Goal: Information Seeking & Learning: Learn about a topic

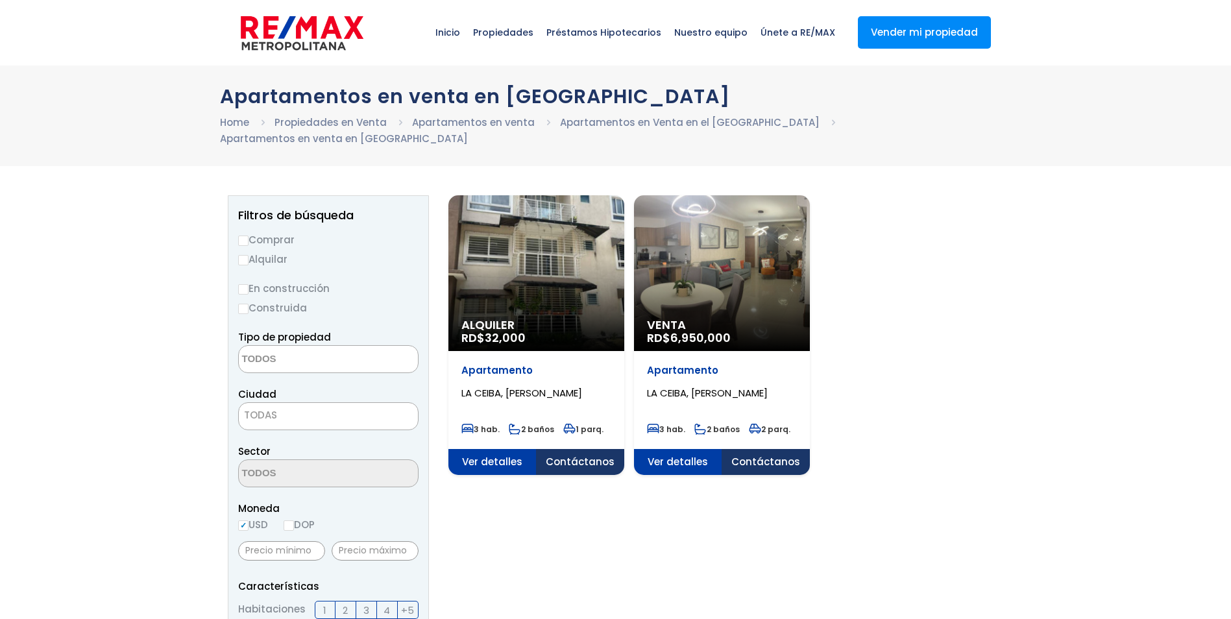
select select
click at [625, 295] on div "Venta RD$ 6,950,000" at bounding box center [537, 273] width 176 height 156
click at [582, 386] on span "LA CEIBA, SANTO DOMINGO DE GUZMÁN" at bounding box center [522, 393] width 121 height 14
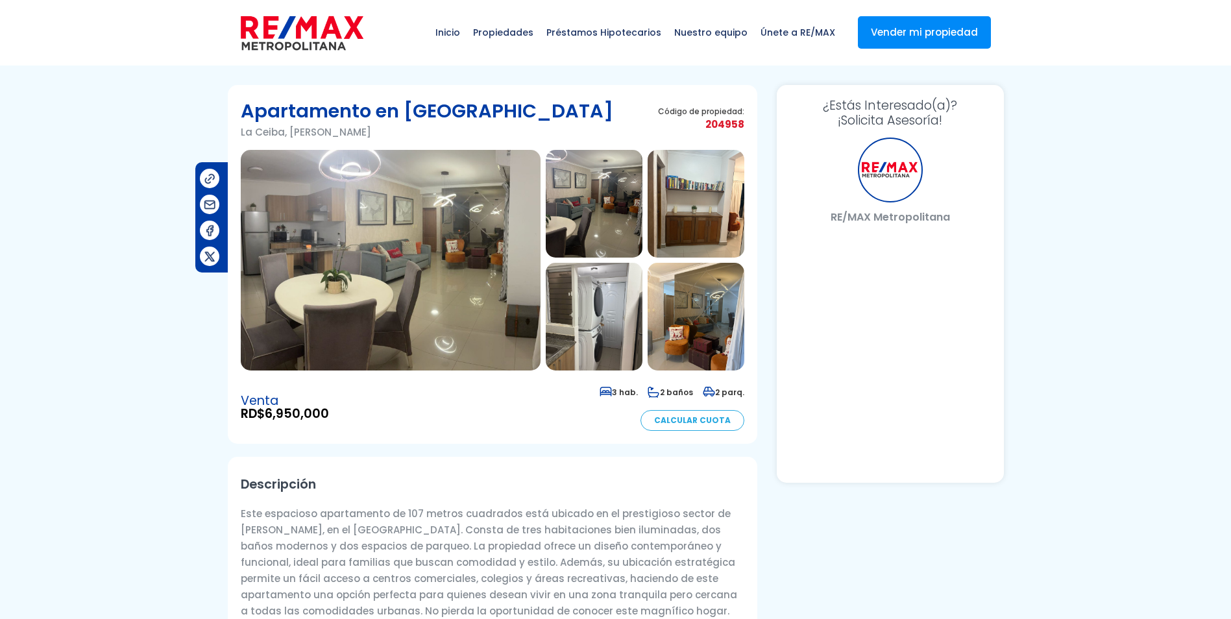
select select "DO"
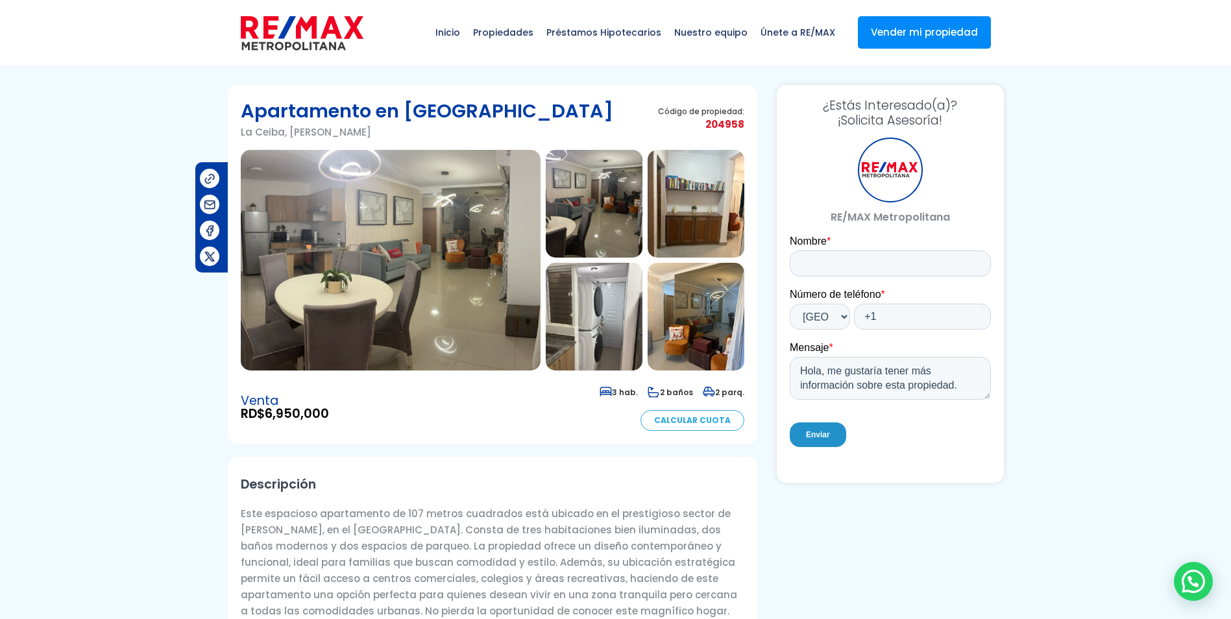
click at [414, 270] on img at bounding box center [391, 260] width 300 height 221
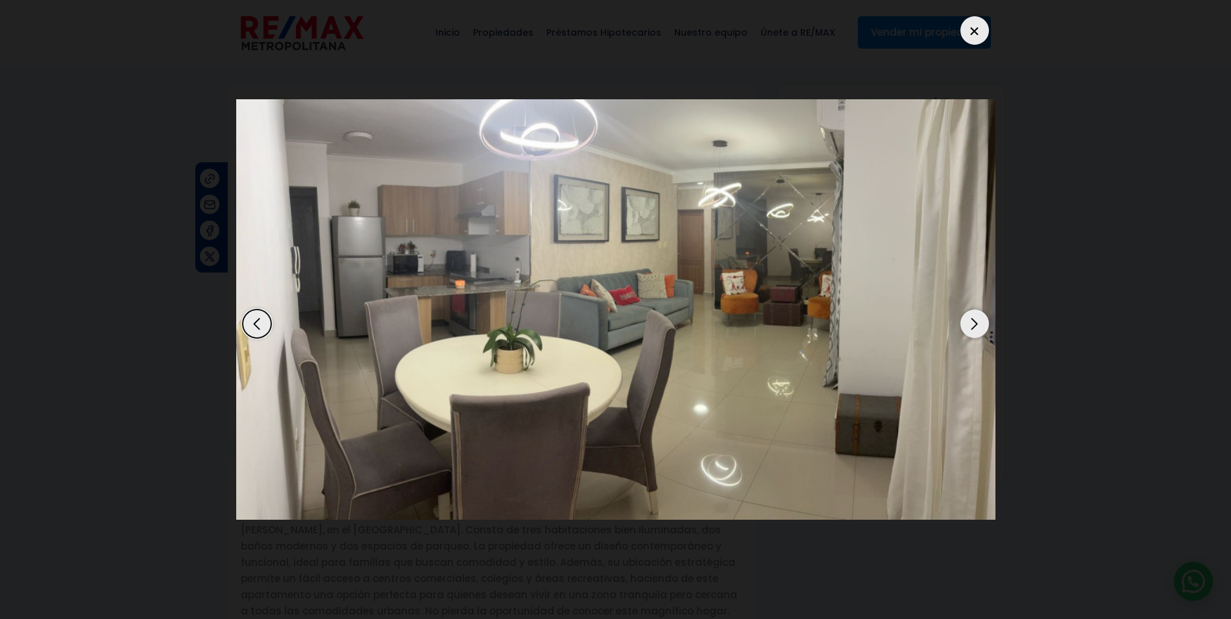
click at [972, 322] on div "Next slide" at bounding box center [975, 324] width 29 height 29
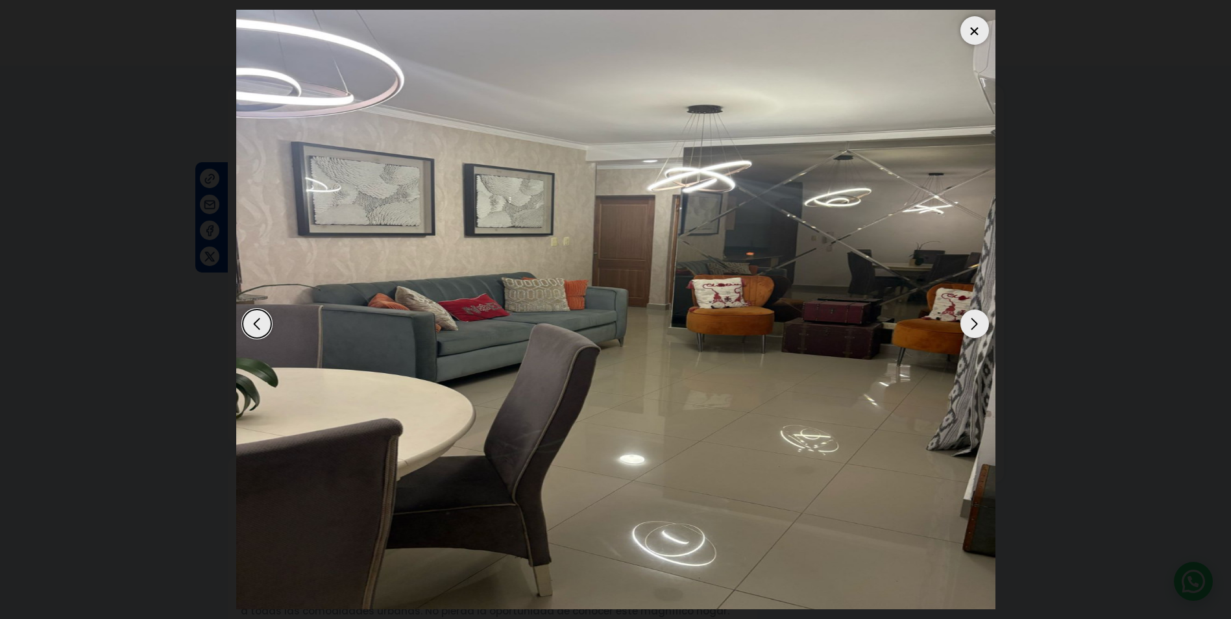
click at [971, 322] on div "Next slide" at bounding box center [975, 324] width 29 height 29
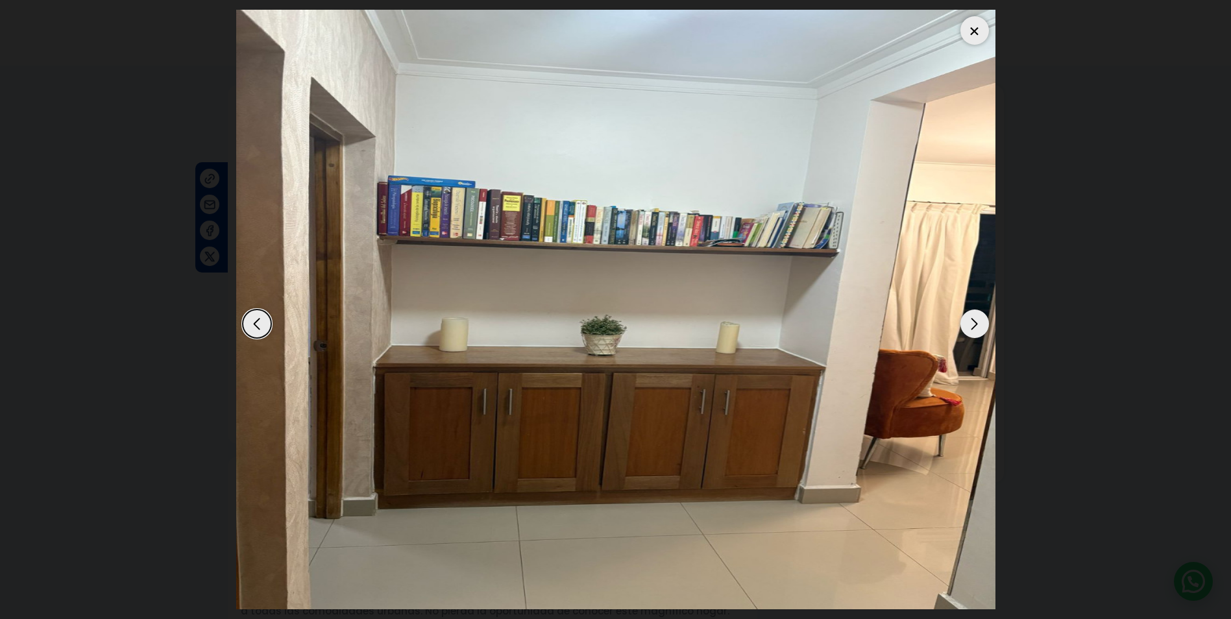
click at [970, 323] on div "Next slide" at bounding box center [975, 324] width 29 height 29
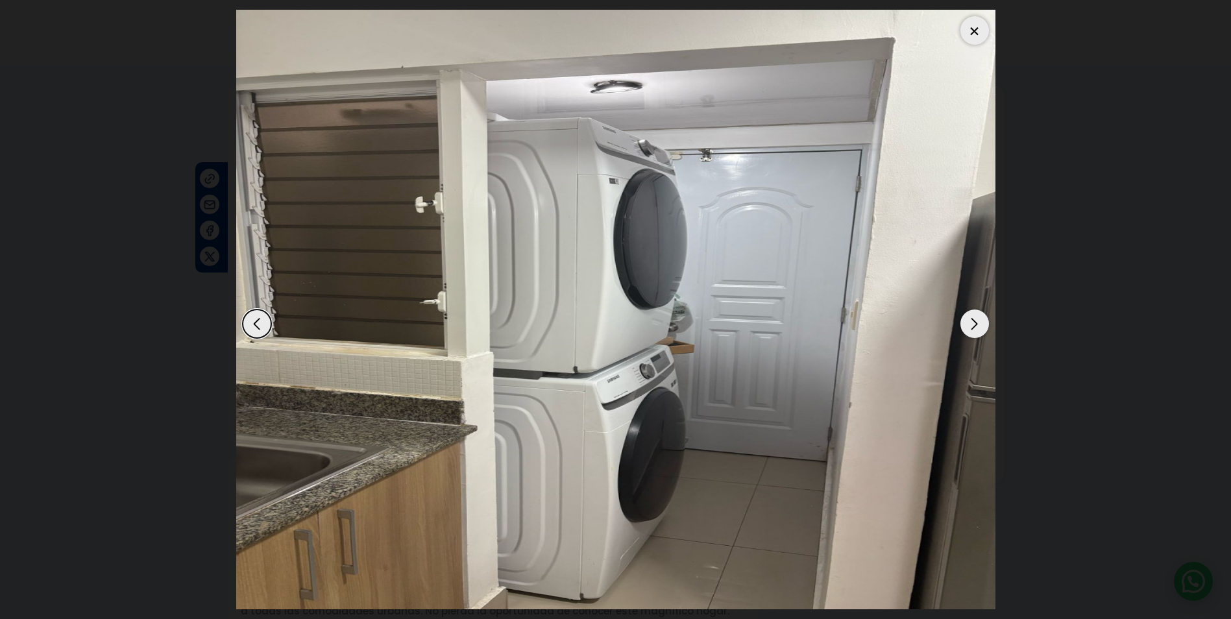
click at [970, 323] on div "Next slide" at bounding box center [975, 324] width 29 height 29
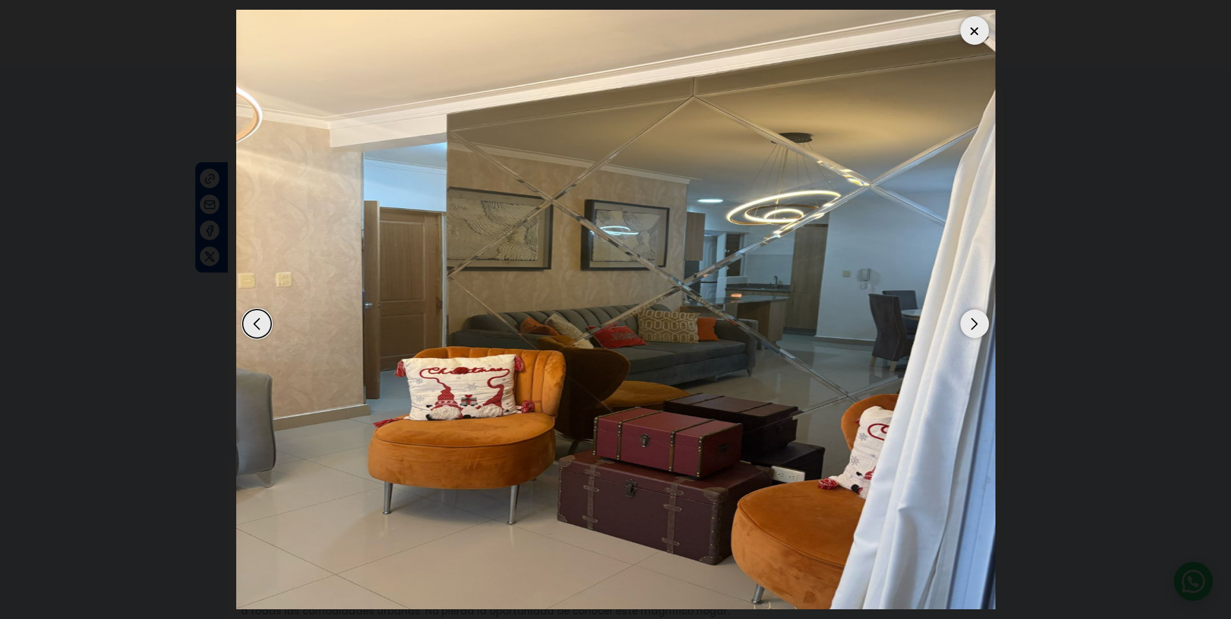
click at [969, 323] on div "Next slide" at bounding box center [975, 324] width 29 height 29
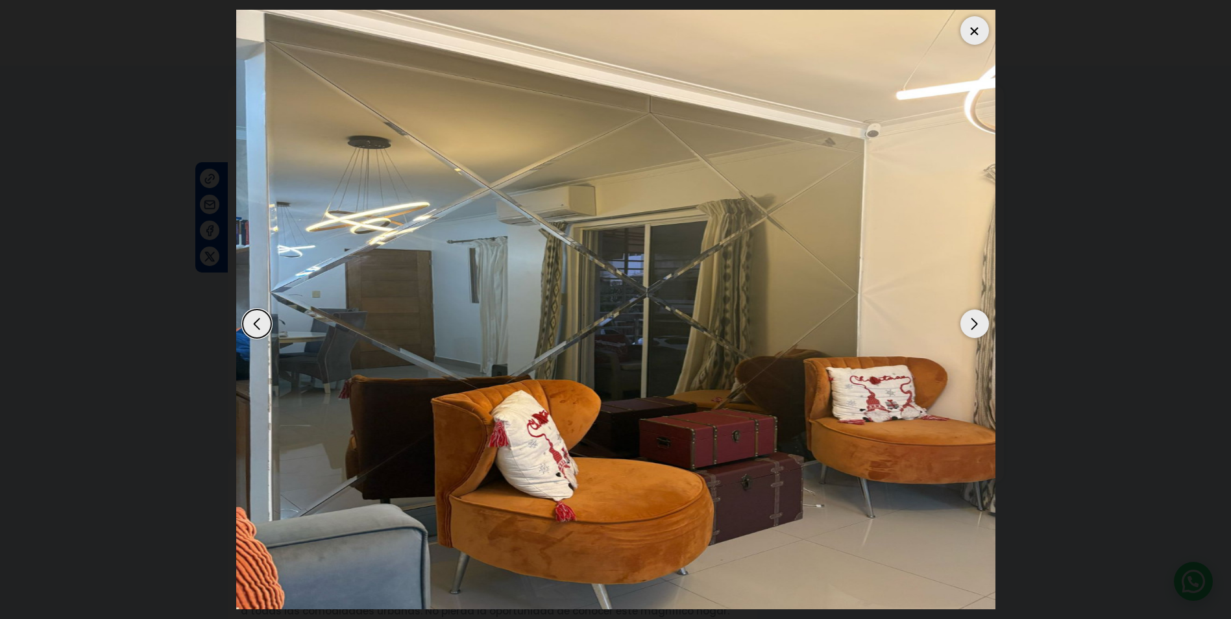
click at [969, 324] on div "Next slide" at bounding box center [975, 324] width 29 height 29
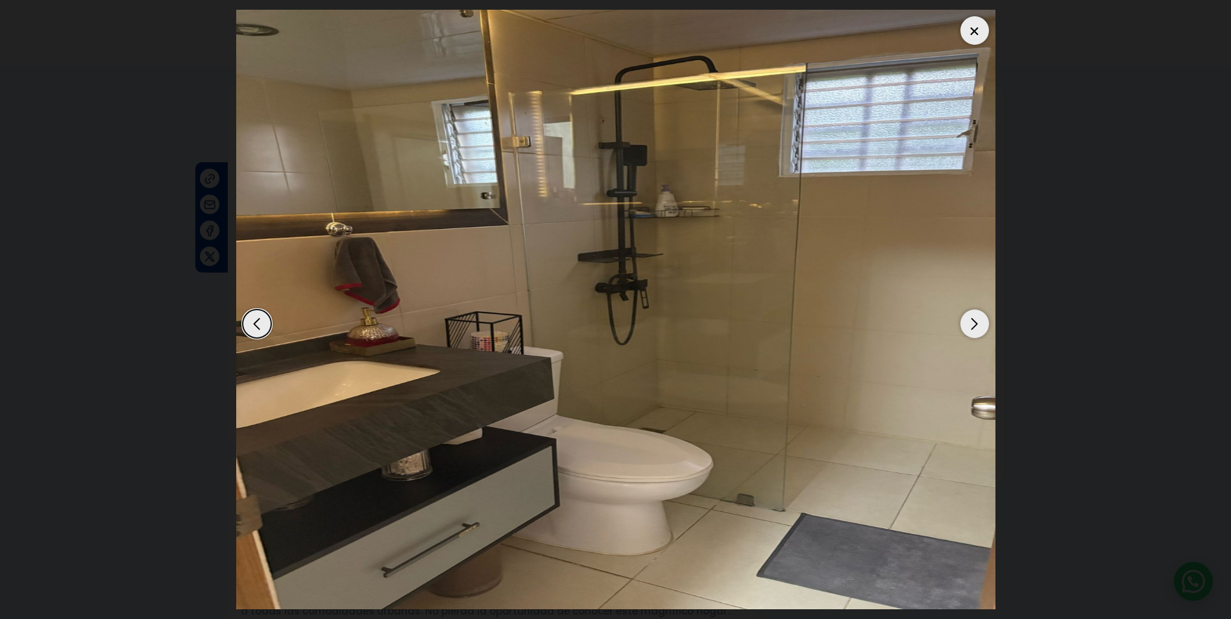
click at [969, 324] on div "Next slide" at bounding box center [975, 324] width 29 height 29
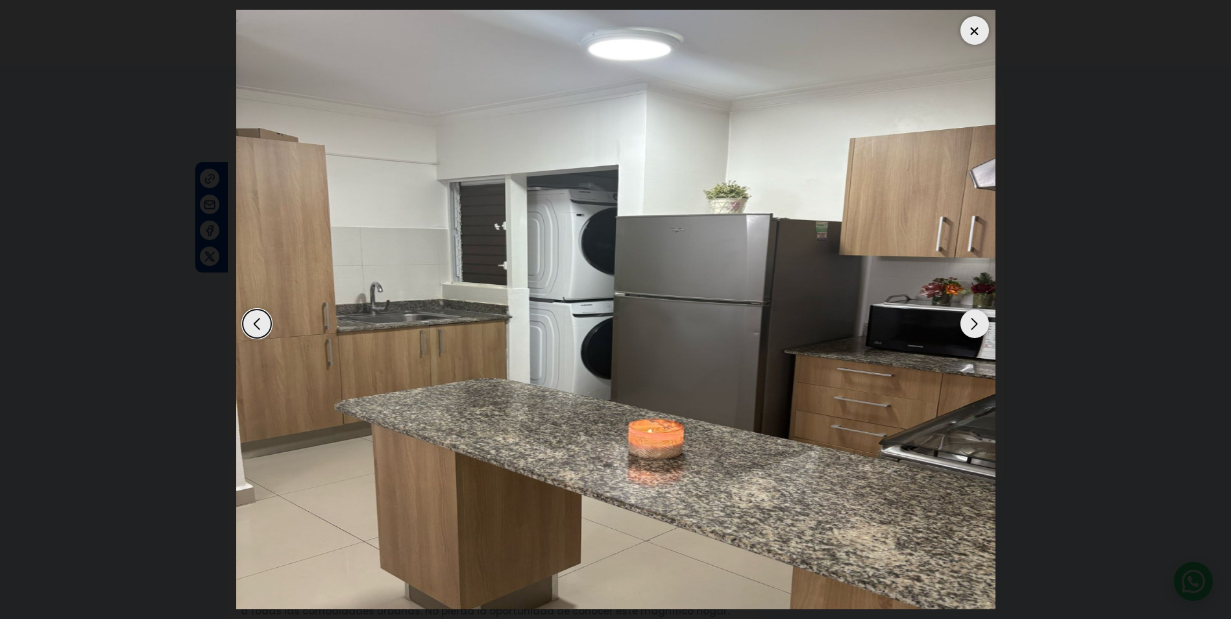
click at [969, 324] on div "Next slide" at bounding box center [975, 324] width 29 height 29
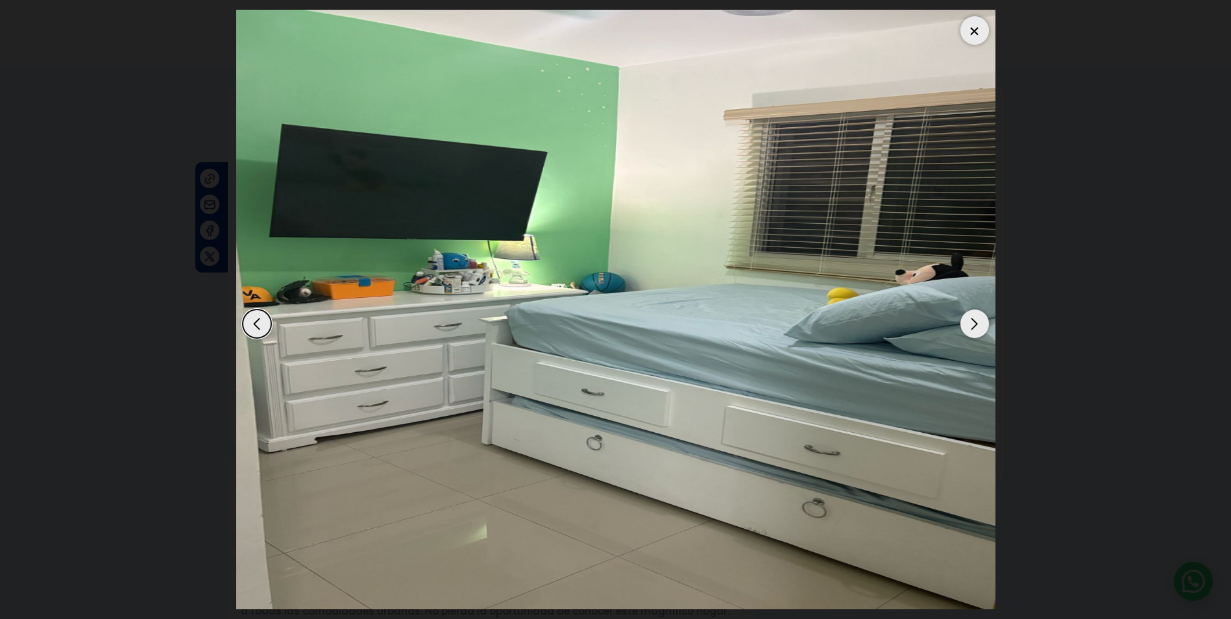
click at [969, 324] on div "Next slide" at bounding box center [975, 324] width 29 height 29
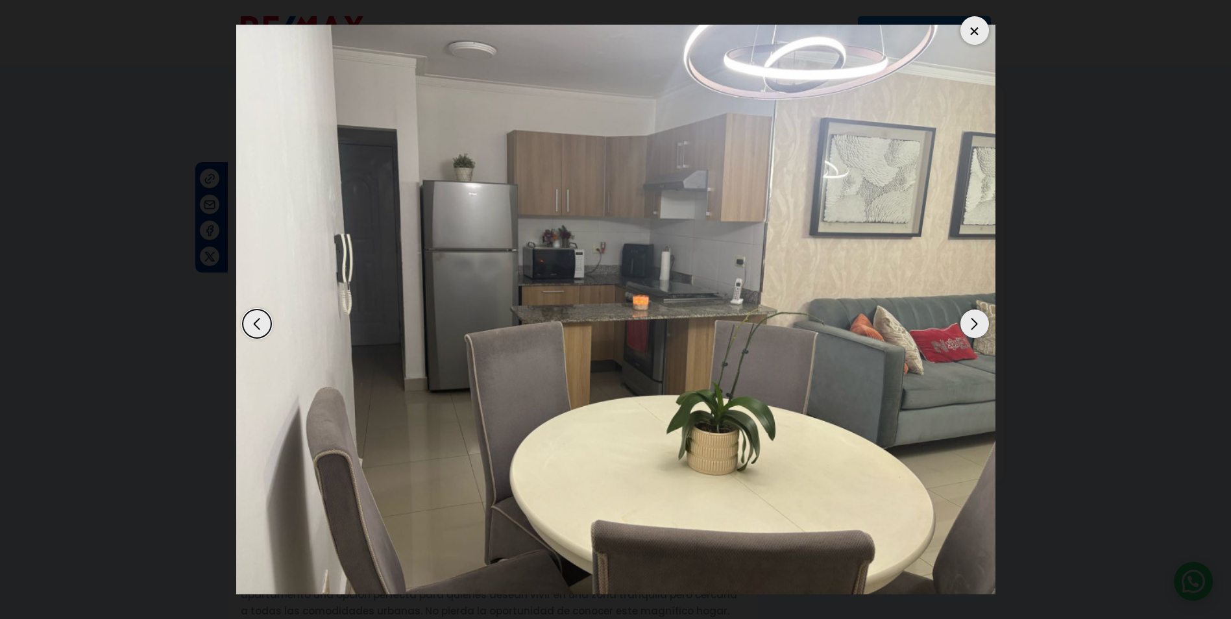
click at [968, 324] on div "Next slide" at bounding box center [975, 324] width 29 height 29
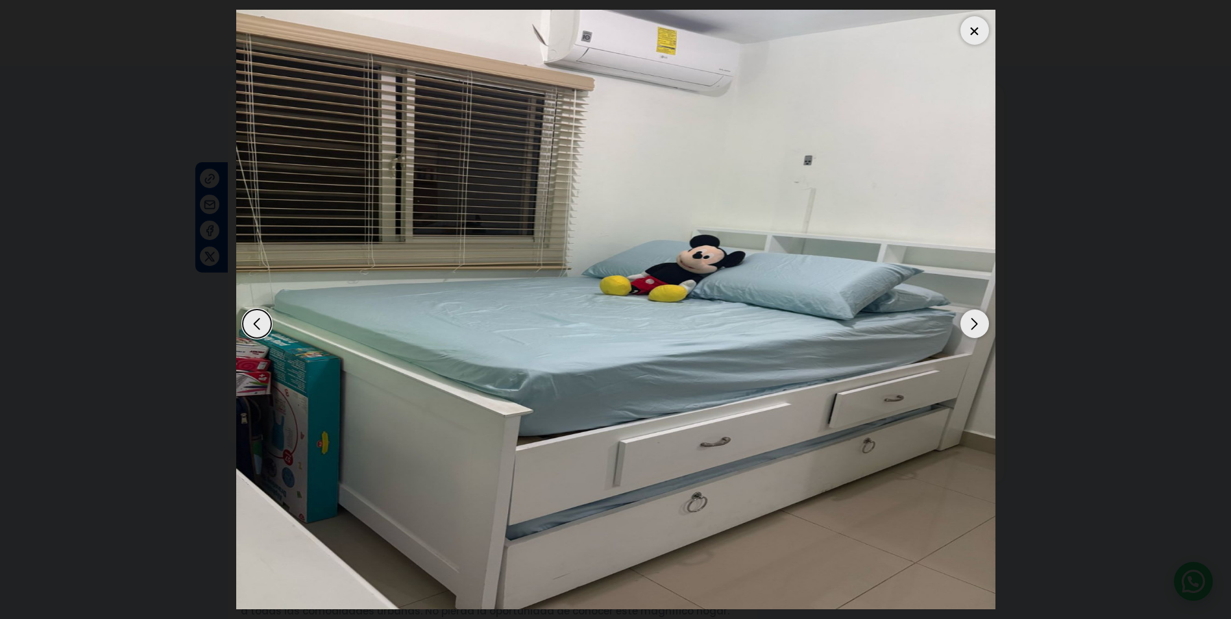
click at [968, 324] on div "Next slide" at bounding box center [975, 324] width 29 height 29
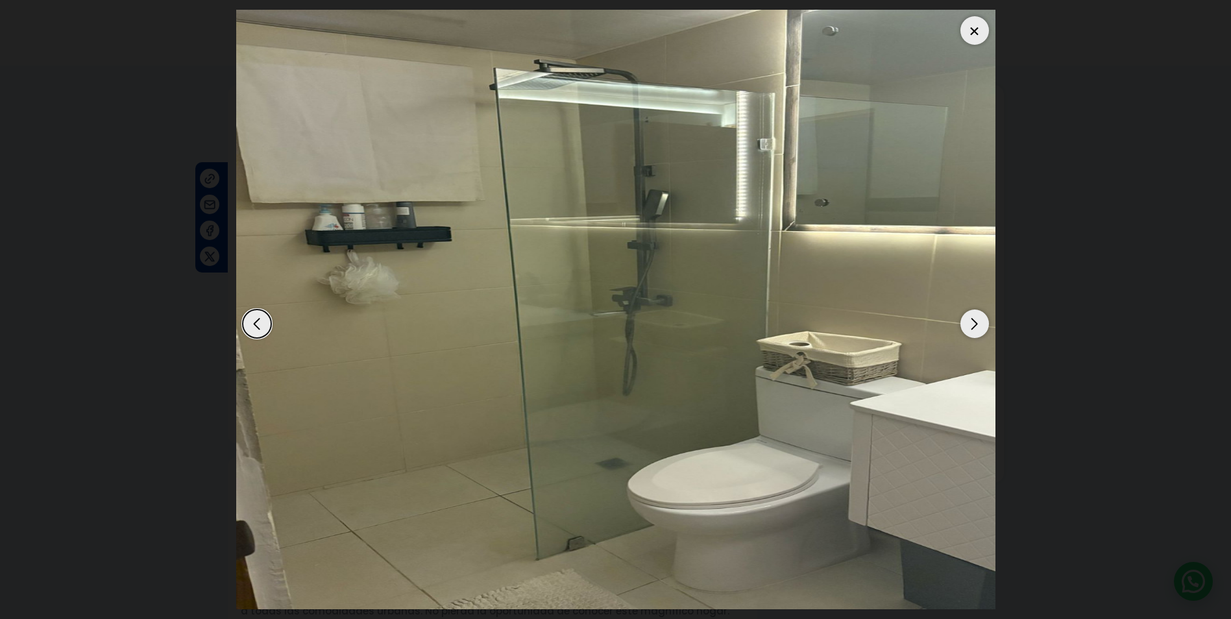
click at [977, 27] on div at bounding box center [975, 30] width 29 height 29
